Goal: Task Accomplishment & Management: Manage account settings

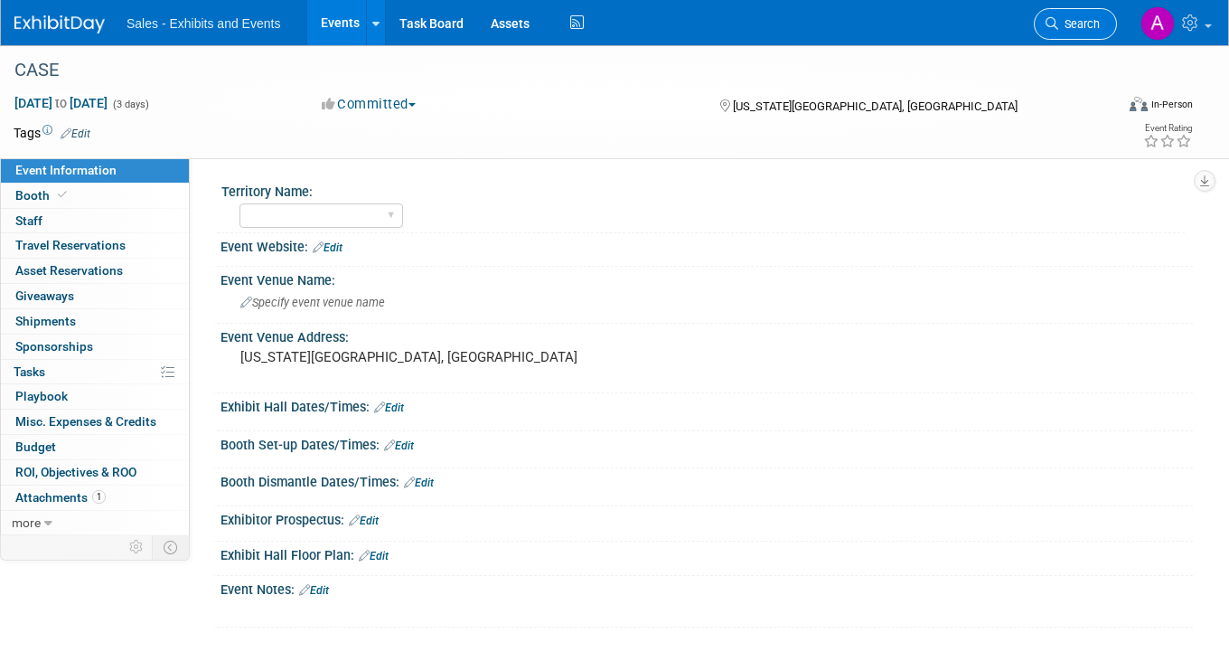
click at [1085, 33] on link "Search" at bounding box center [1075, 24] width 83 height 32
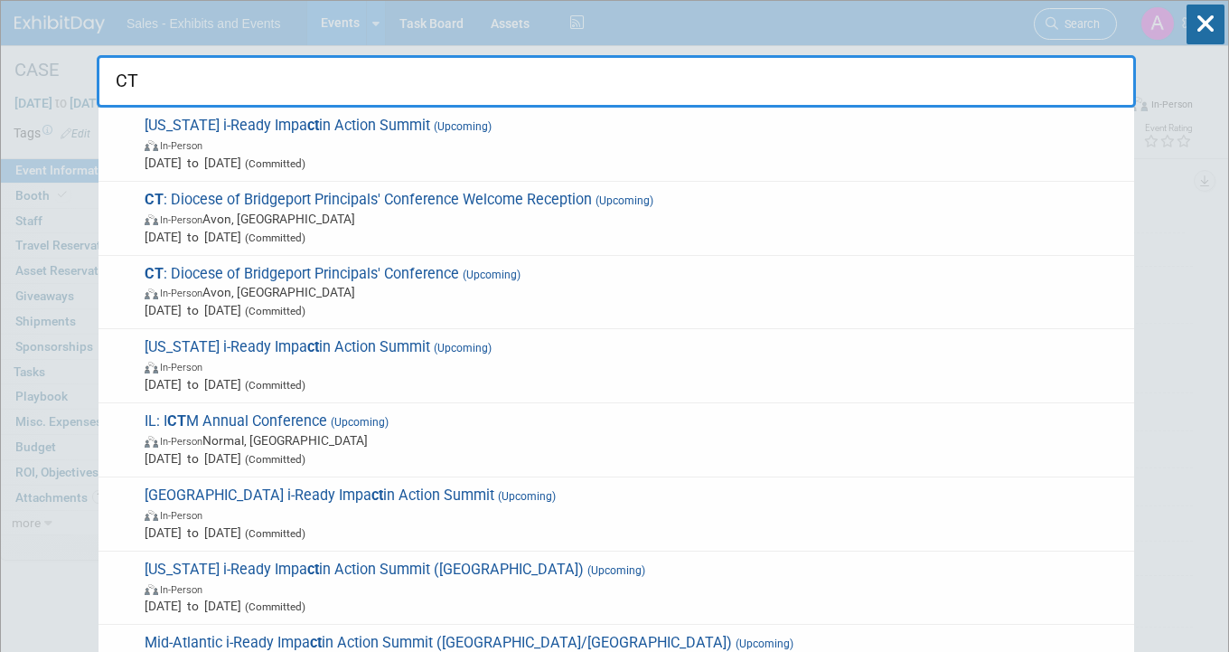
type input "C"
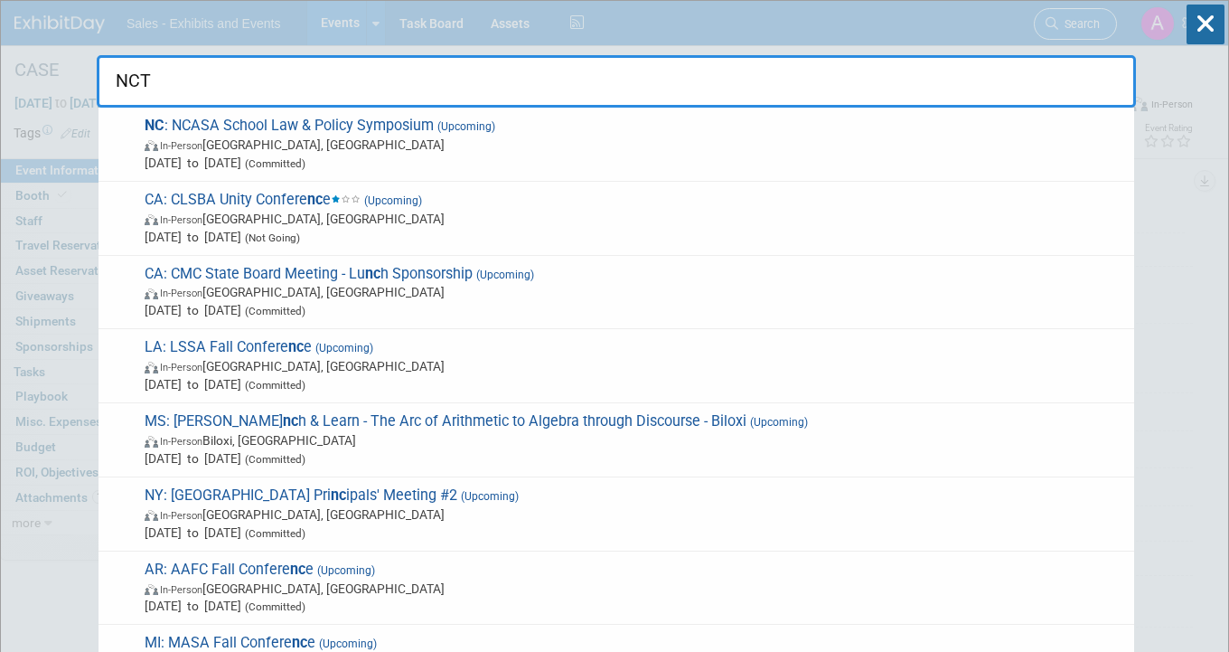
type input "NCTM"
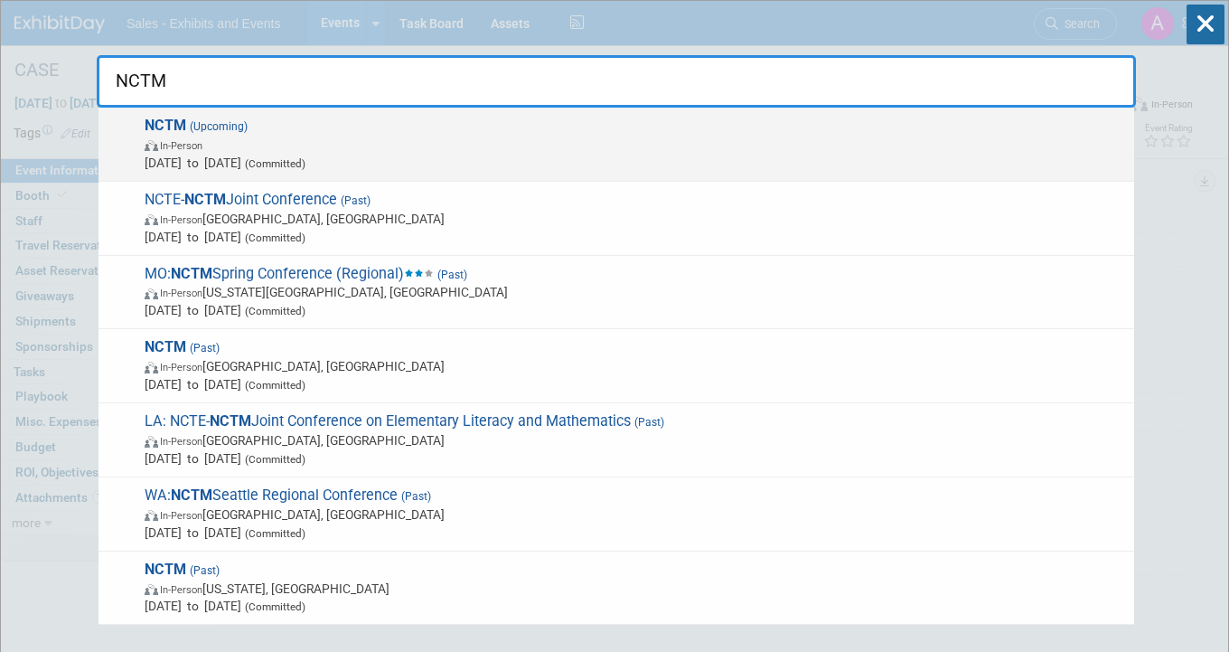
click at [563, 143] on span "In-Person" at bounding box center [635, 145] width 981 height 18
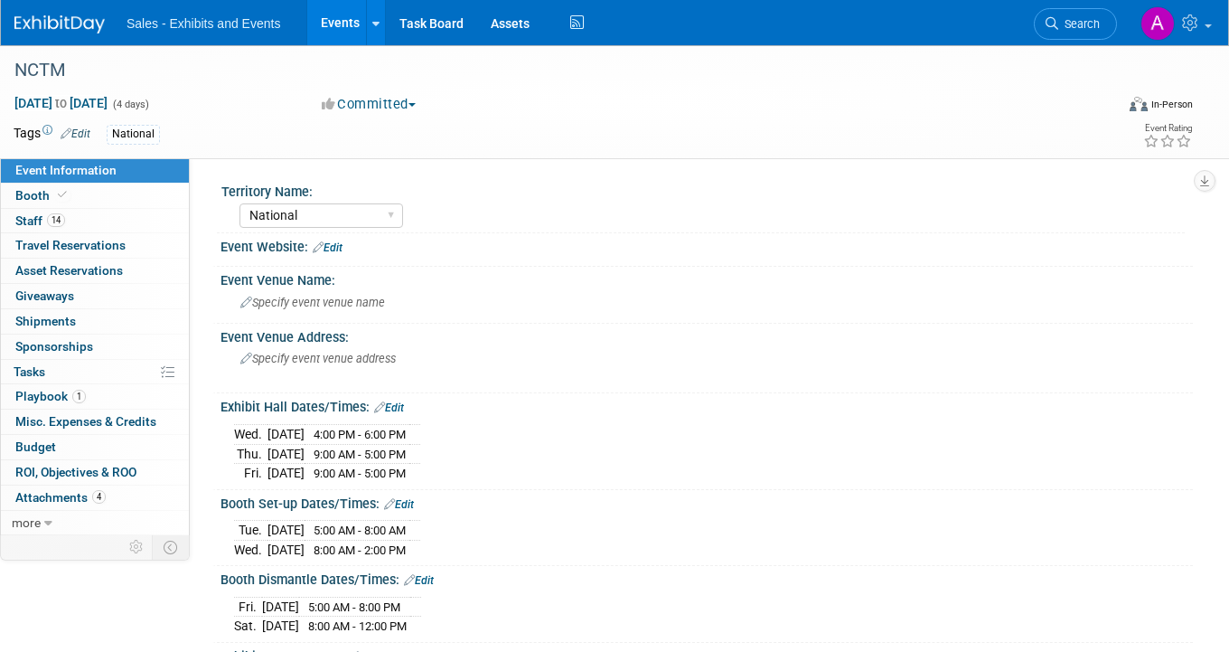
select select "National"
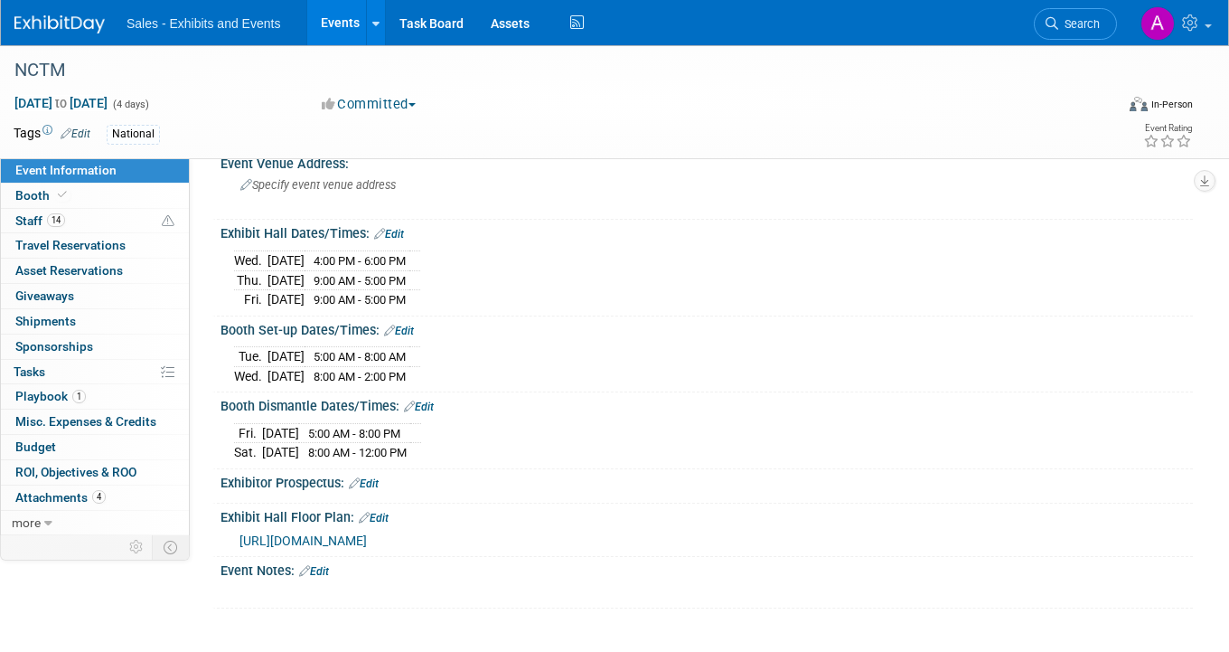
scroll to position [169, 0]
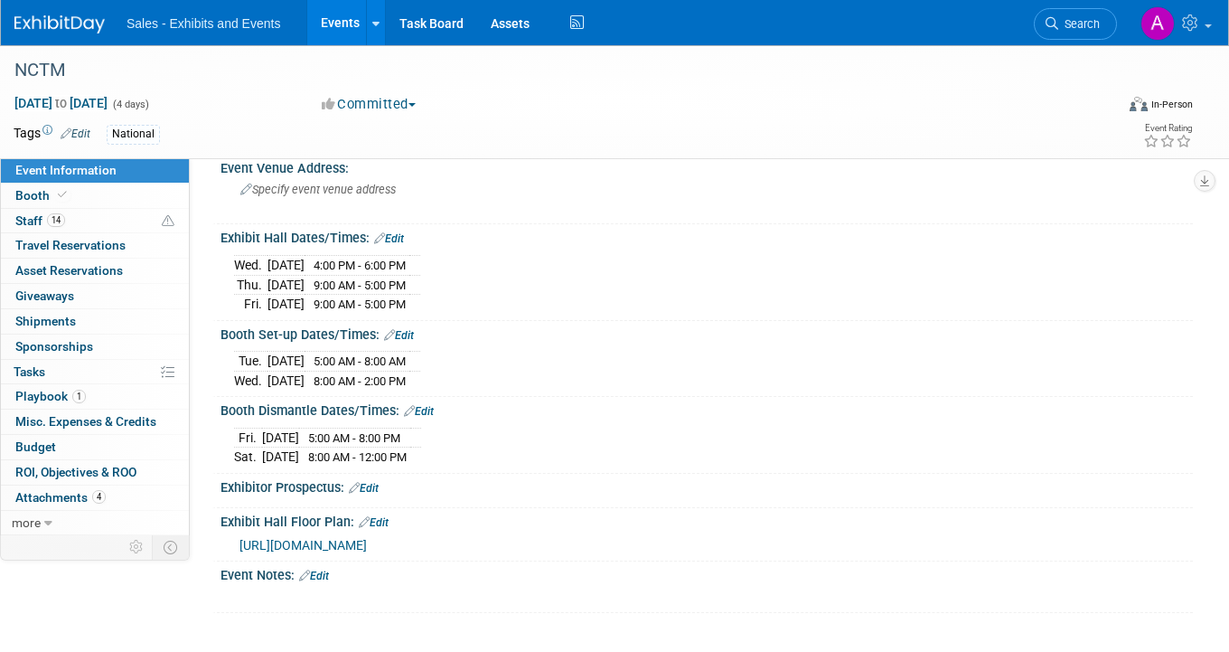
click at [427, 408] on link "Edit" at bounding box center [419, 411] width 30 height 13
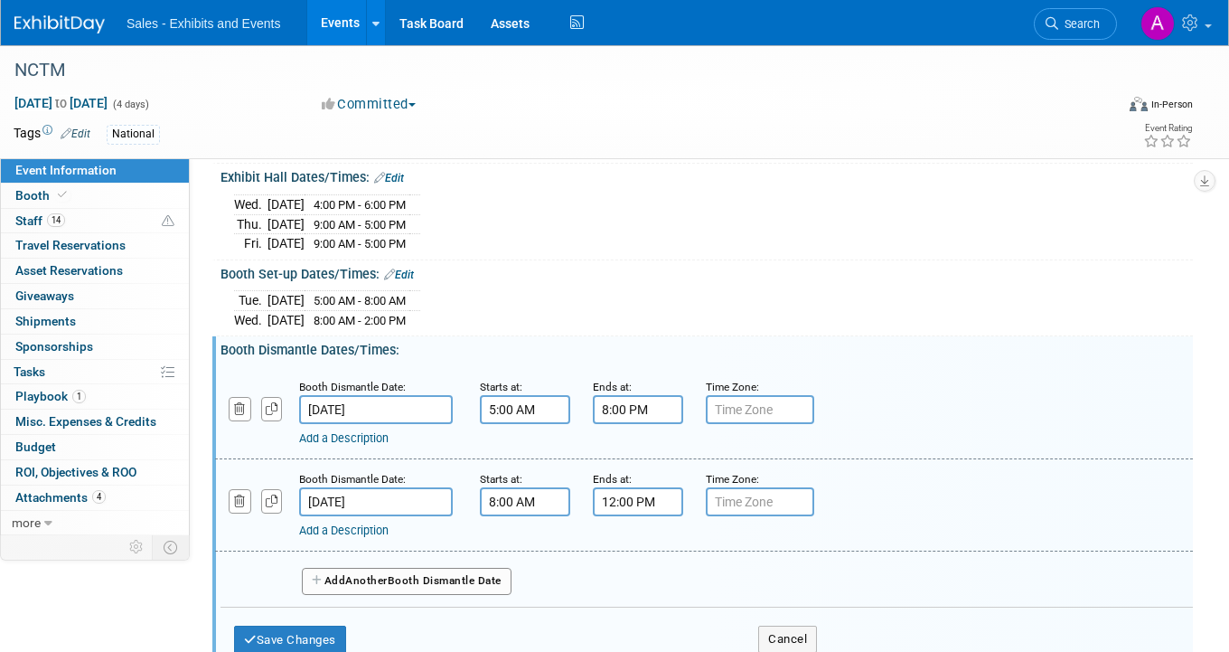
scroll to position [234, 0]
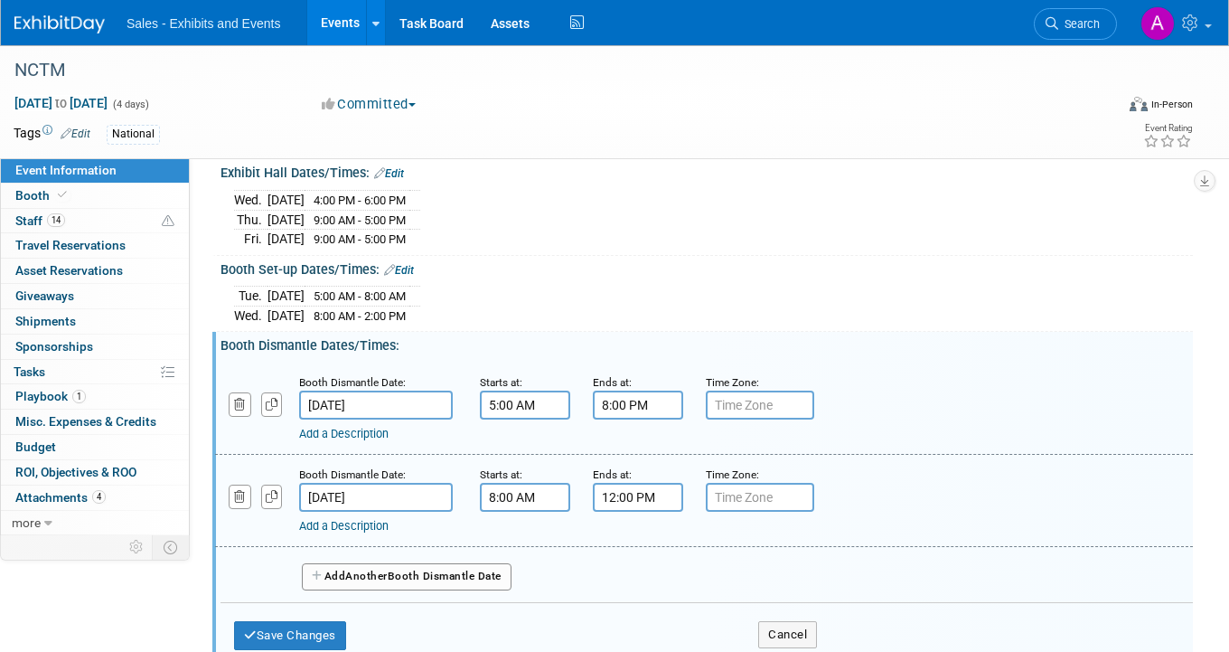
click at [531, 391] on input "5:00 AM" at bounding box center [525, 404] width 90 height 29
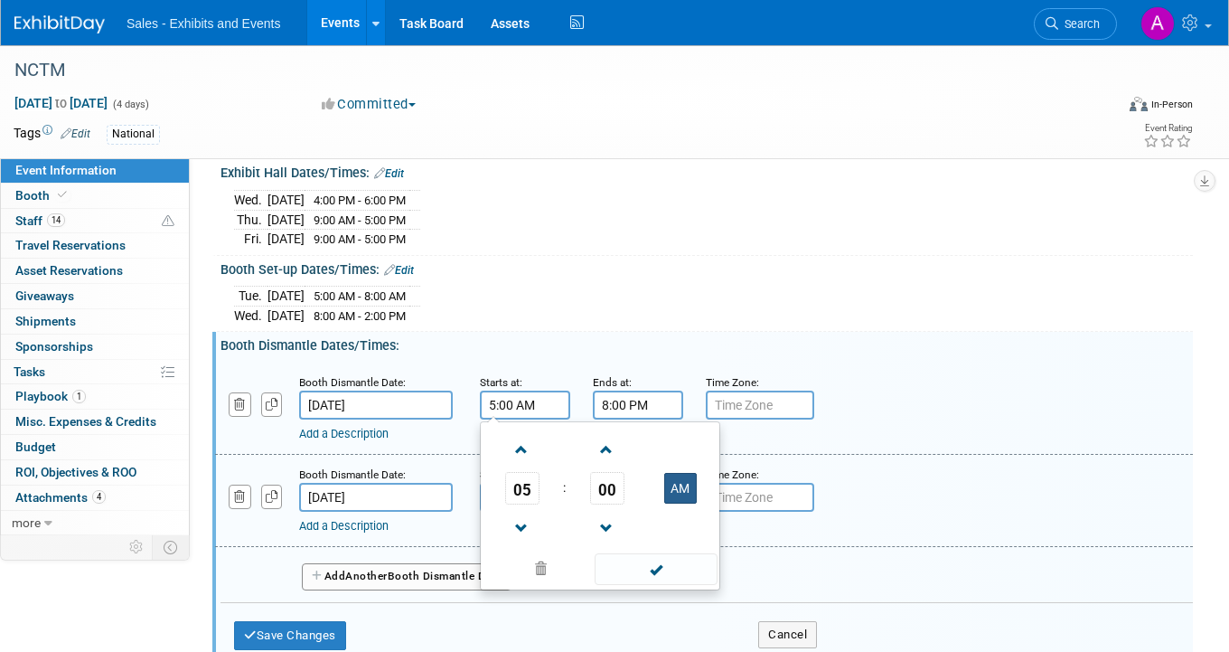
click at [681, 483] on button "AM" at bounding box center [680, 488] width 33 height 31
type input "5:00 PM"
click at [630, 323] on div "Tue. Oct 14, 2025 5:00 AM - 8:00 AM Wed. Oct 15, 2025 8:00 AM - 2:00 PM Save Ch…" at bounding box center [707, 302] width 972 height 50
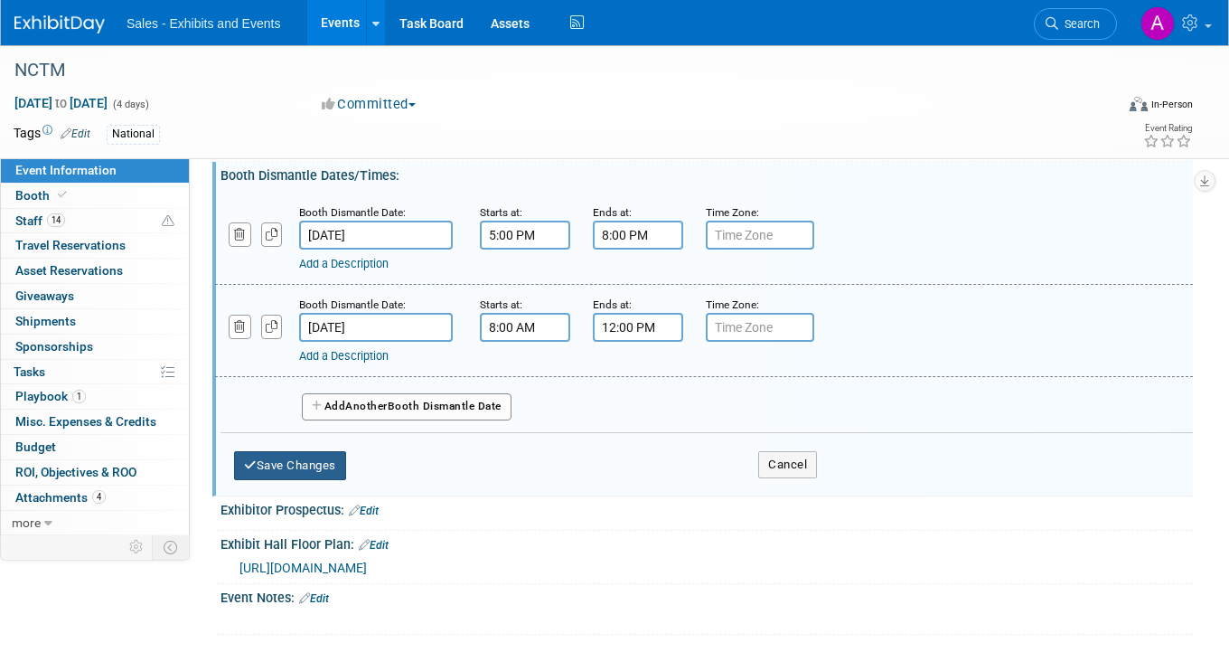
click at [330, 463] on button "Save Changes" at bounding box center [290, 465] width 112 height 29
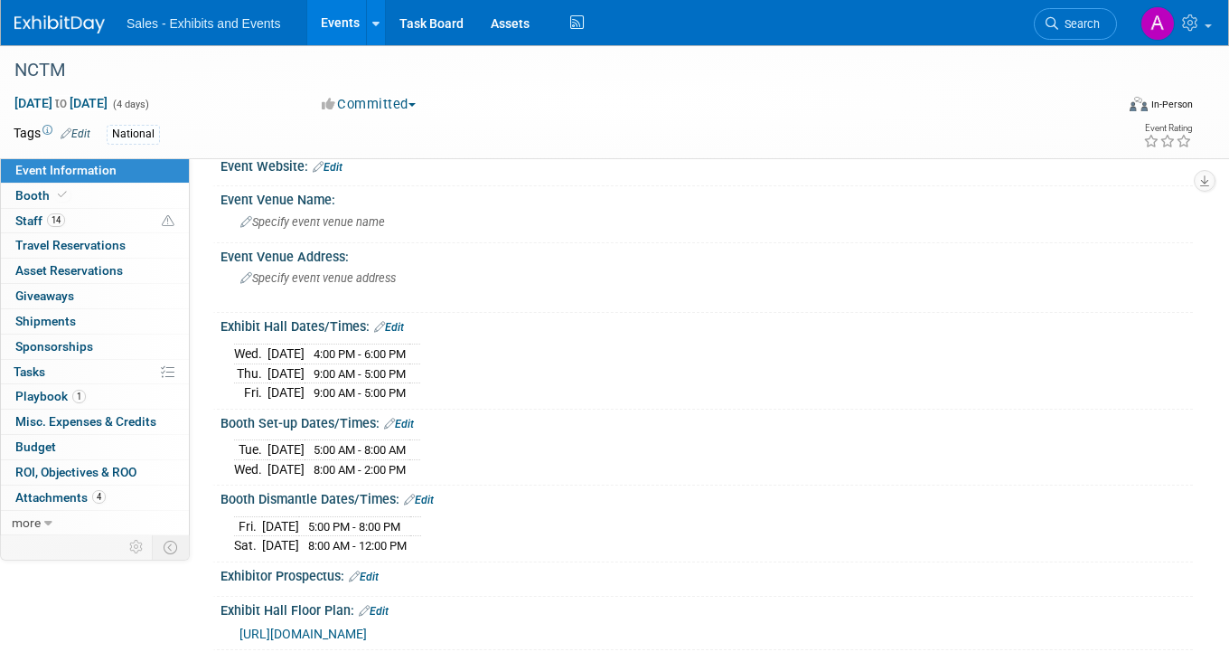
scroll to position [108, 0]
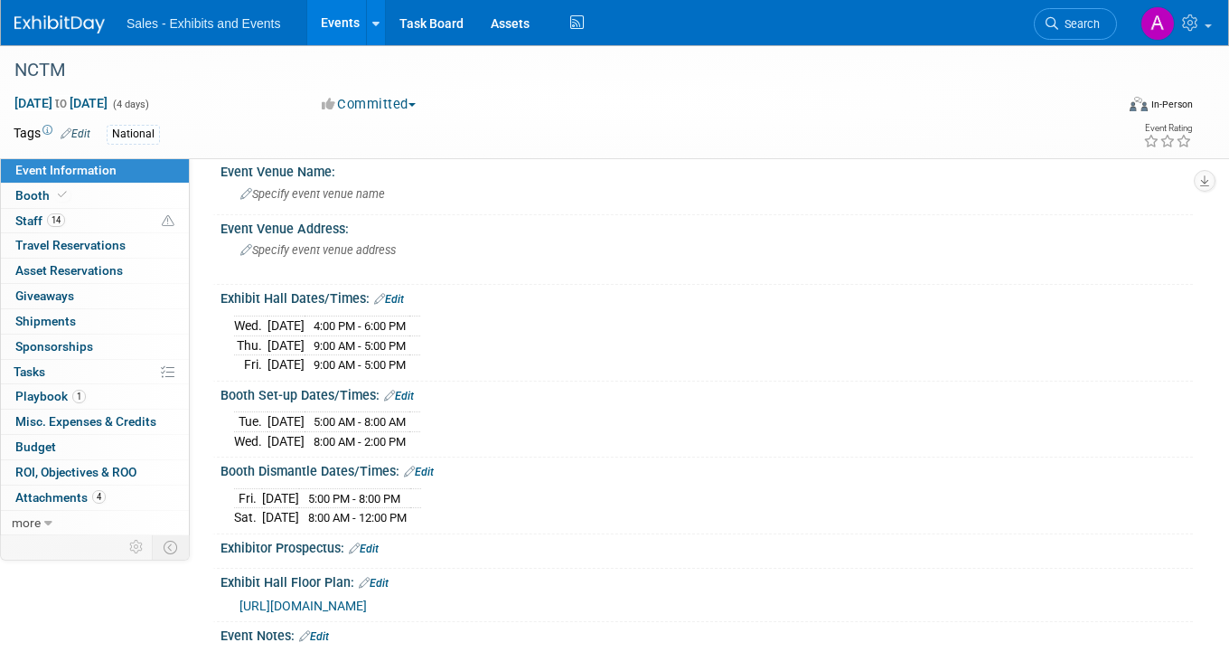
click at [410, 394] on link "Edit" at bounding box center [399, 396] width 30 height 13
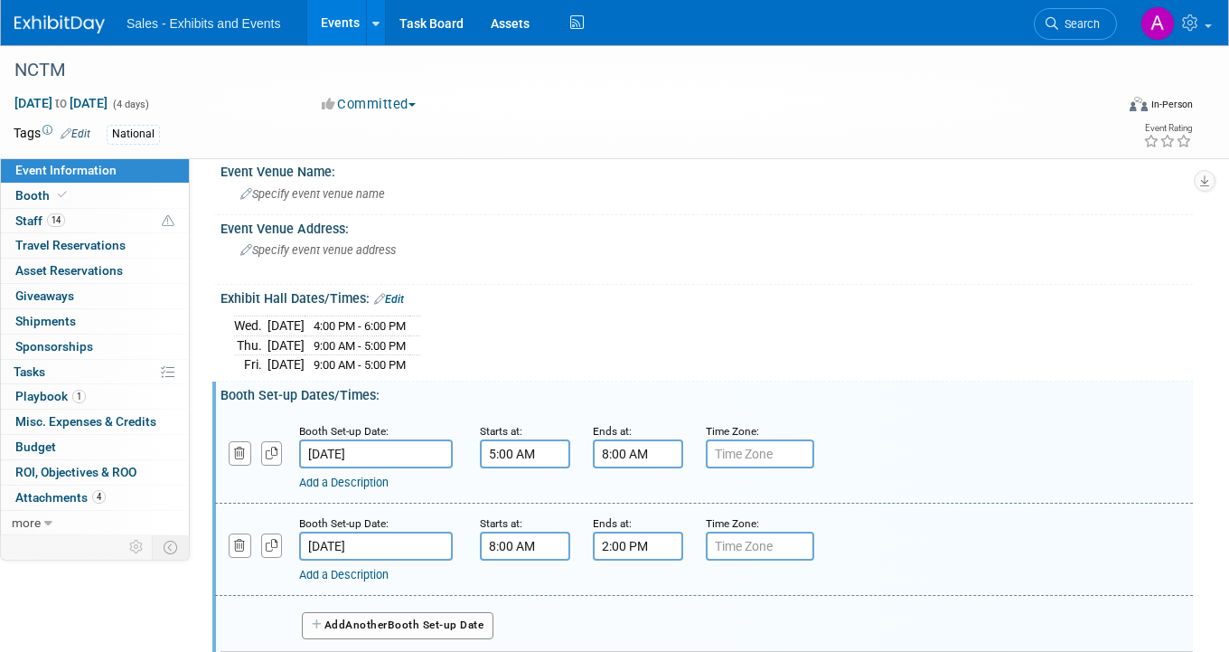
click at [654, 440] on input "8:00 AM" at bounding box center [638, 453] width 90 height 29
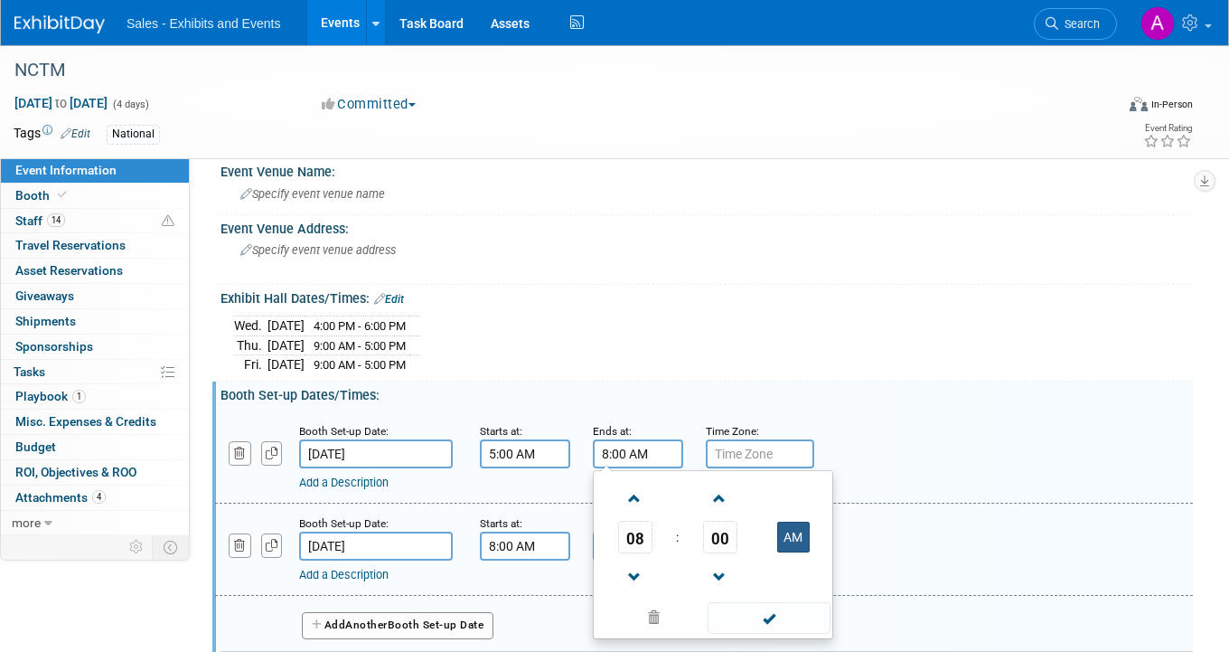
click at [785, 529] on button "AM" at bounding box center [793, 536] width 33 height 31
type input "8:00 PM"
click at [684, 340] on div "Wed. Oct 15, 2025 4:00 PM - 6:00 PM Thu. Oct 16, 2025 9:00 AM - 5:00 PM Fri. Oc…" at bounding box center [706, 342] width 945 height 63
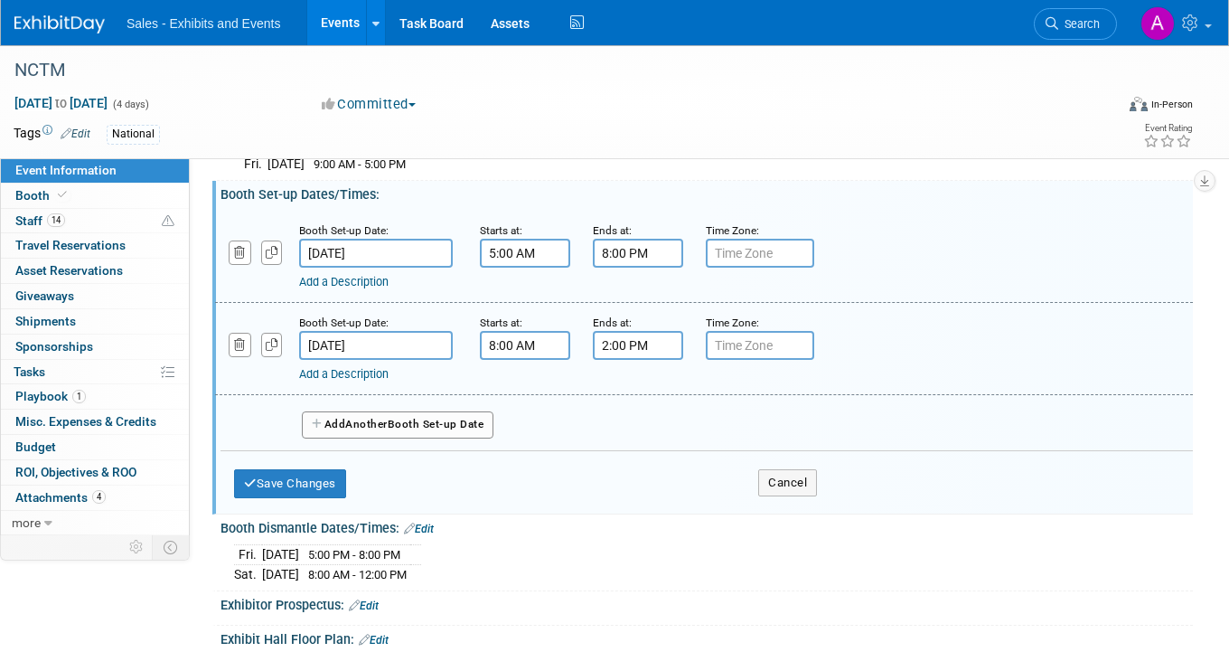
scroll to position [329, 0]
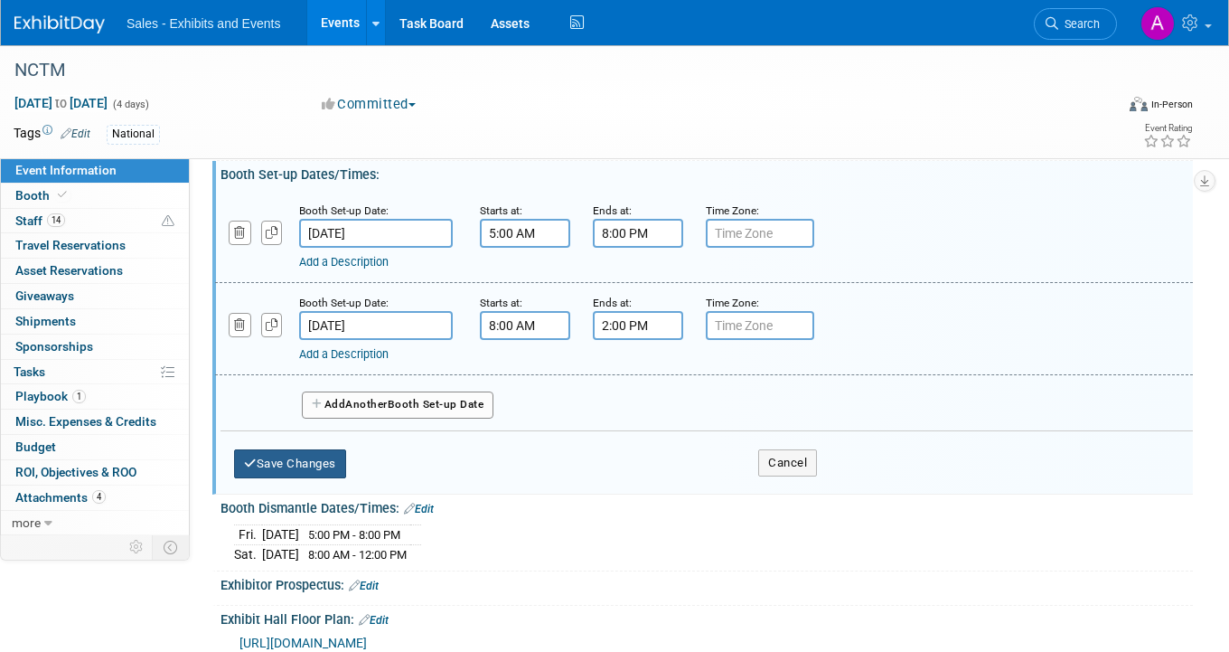
click at [328, 461] on button "Save Changes" at bounding box center [290, 463] width 112 height 29
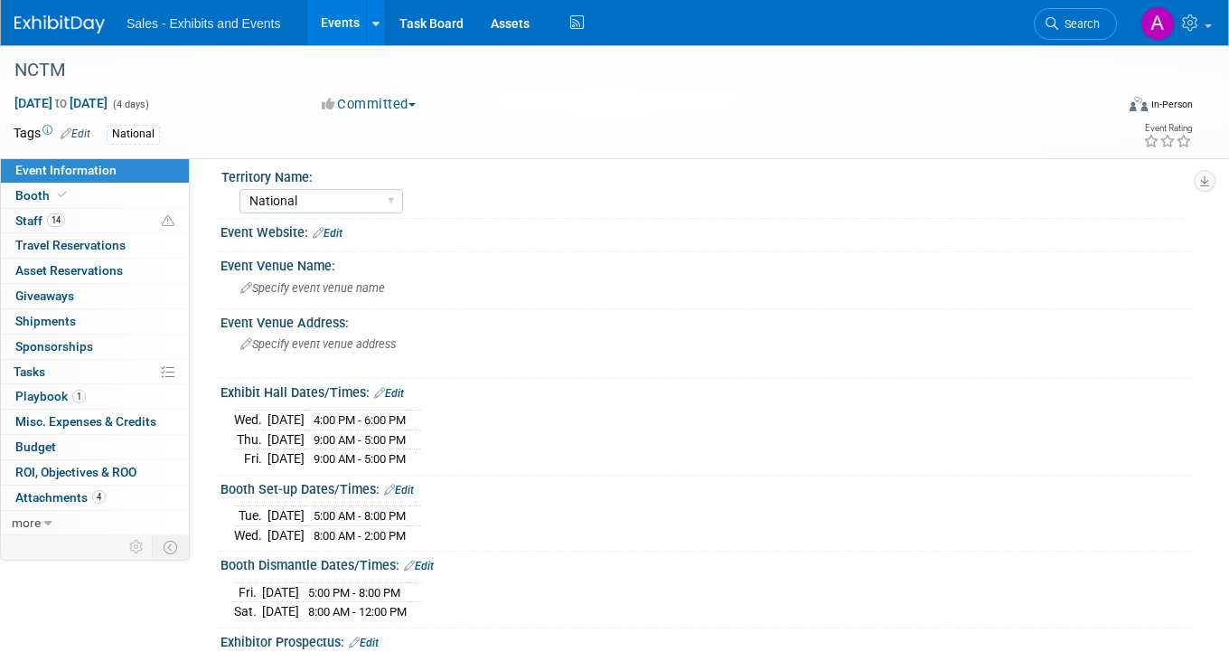
scroll to position [0, 0]
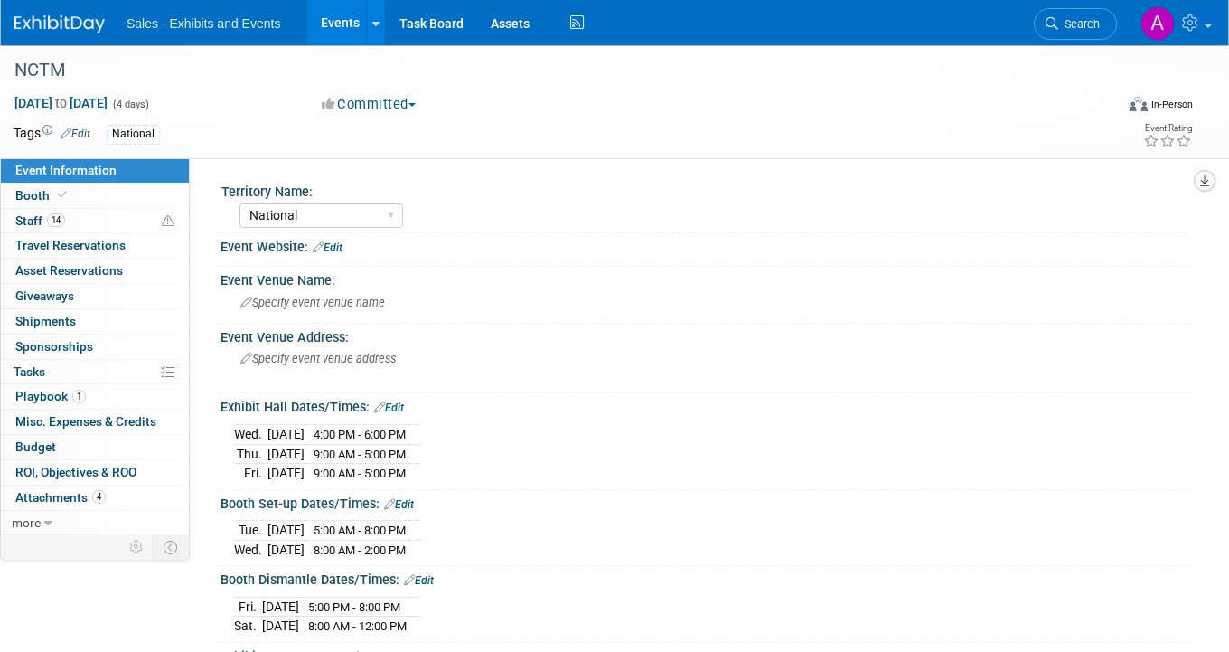
click at [1206, 183] on icon "button" at bounding box center [1204, 181] width 9 height 12
click at [1119, 228] on link "Export tab to PDF" at bounding box center [1125, 233] width 152 height 25
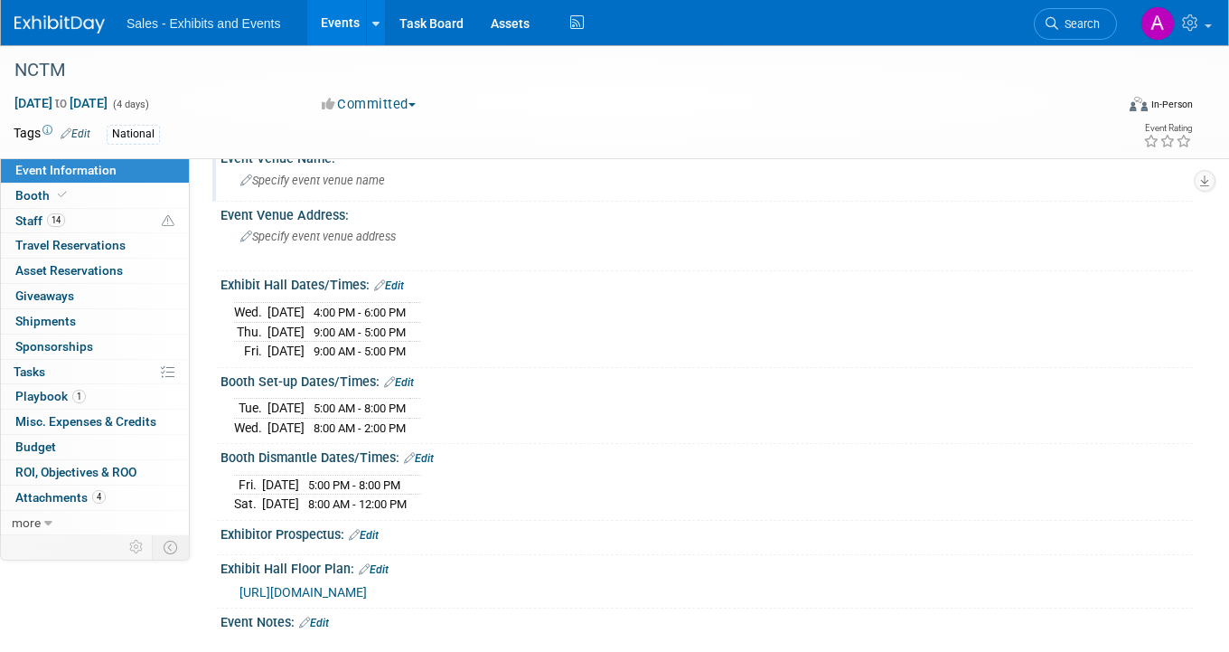
scroll to position [145, 0]
